Goal: Find specific page/section: Find specific page/section

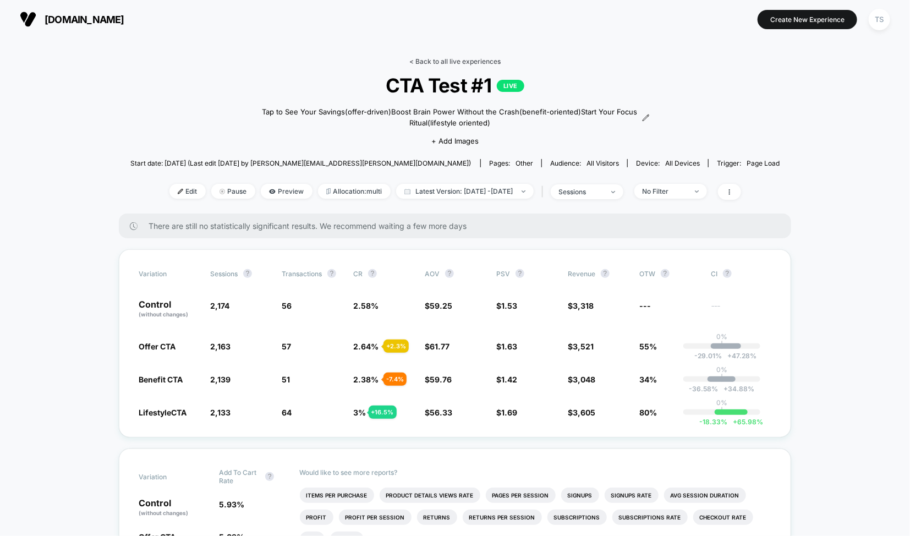
click at [462, 60] on link "< Back to all live experiences" at bounding box center [454, 61] width 91 height 8
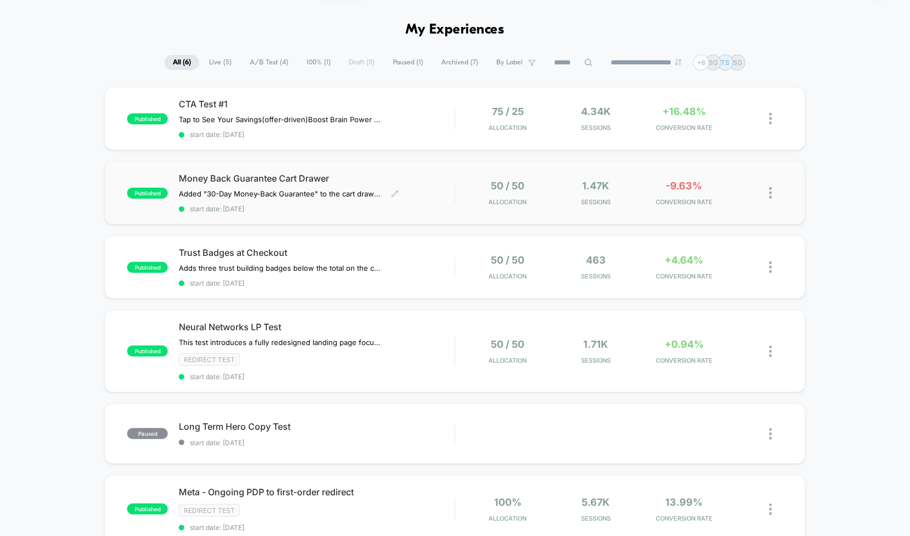
scroll to position [34, 0]
click at [392, 247] on span "Trust Badges at Checkout" at bounding box center [317, 251] width 276 height 11
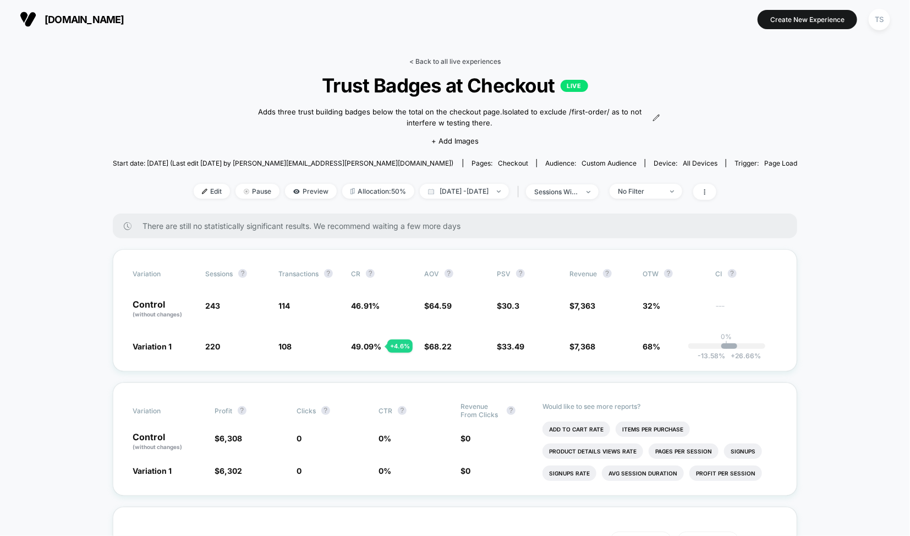
click at [451, 59] on link "< Back to all live experiences" at bounding box center [454, 61] width 91 height 8
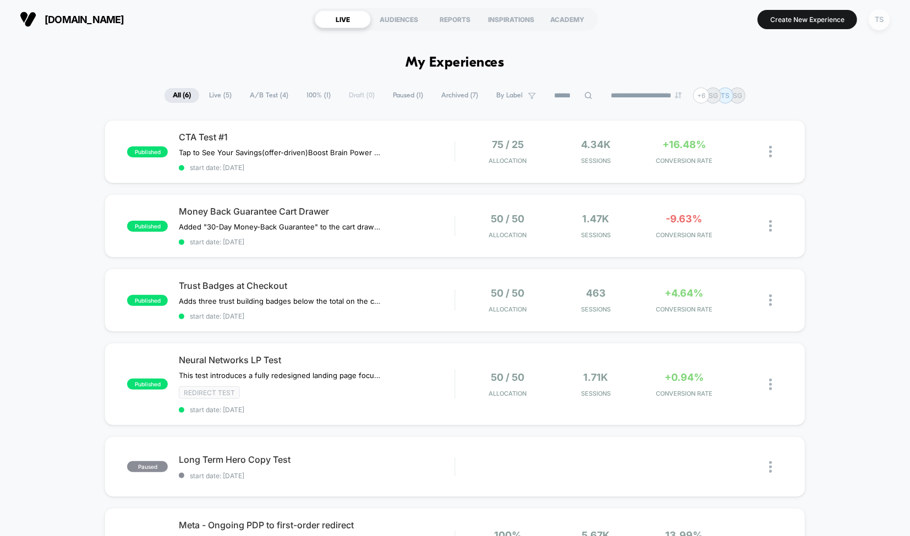
click at [875, 20] on div "TS" at bounding box center [879, 19] width 21 height 21
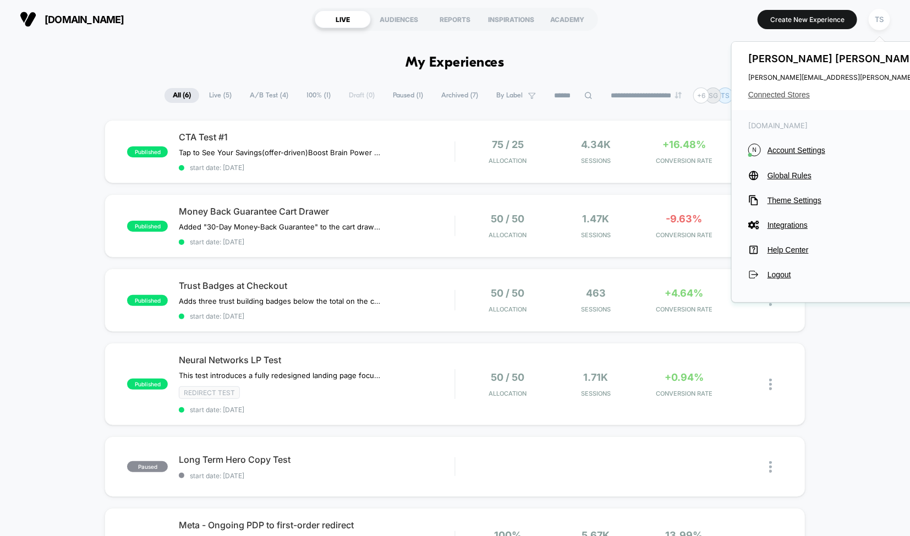
click at [793, 91] on span "Connected Stores" at bounding box center [857, 94] width 218 height 9
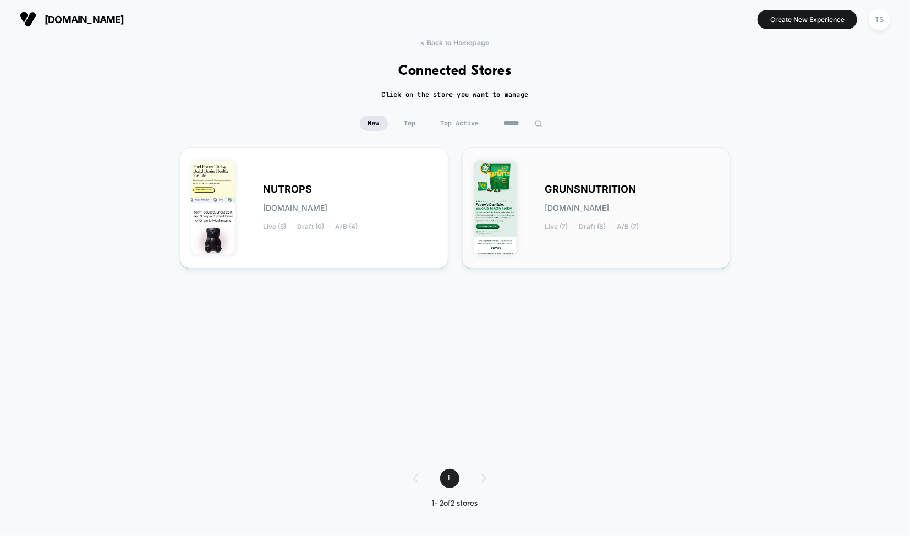
click at [567, 163] on div "GRUNSNUTRITION [DOMAIN_NAME] Live (7) Draft (8) A/B (7)" at bounding box center [596, 208] width 245 height 98
